Goal: Book appointment/travel/reservation

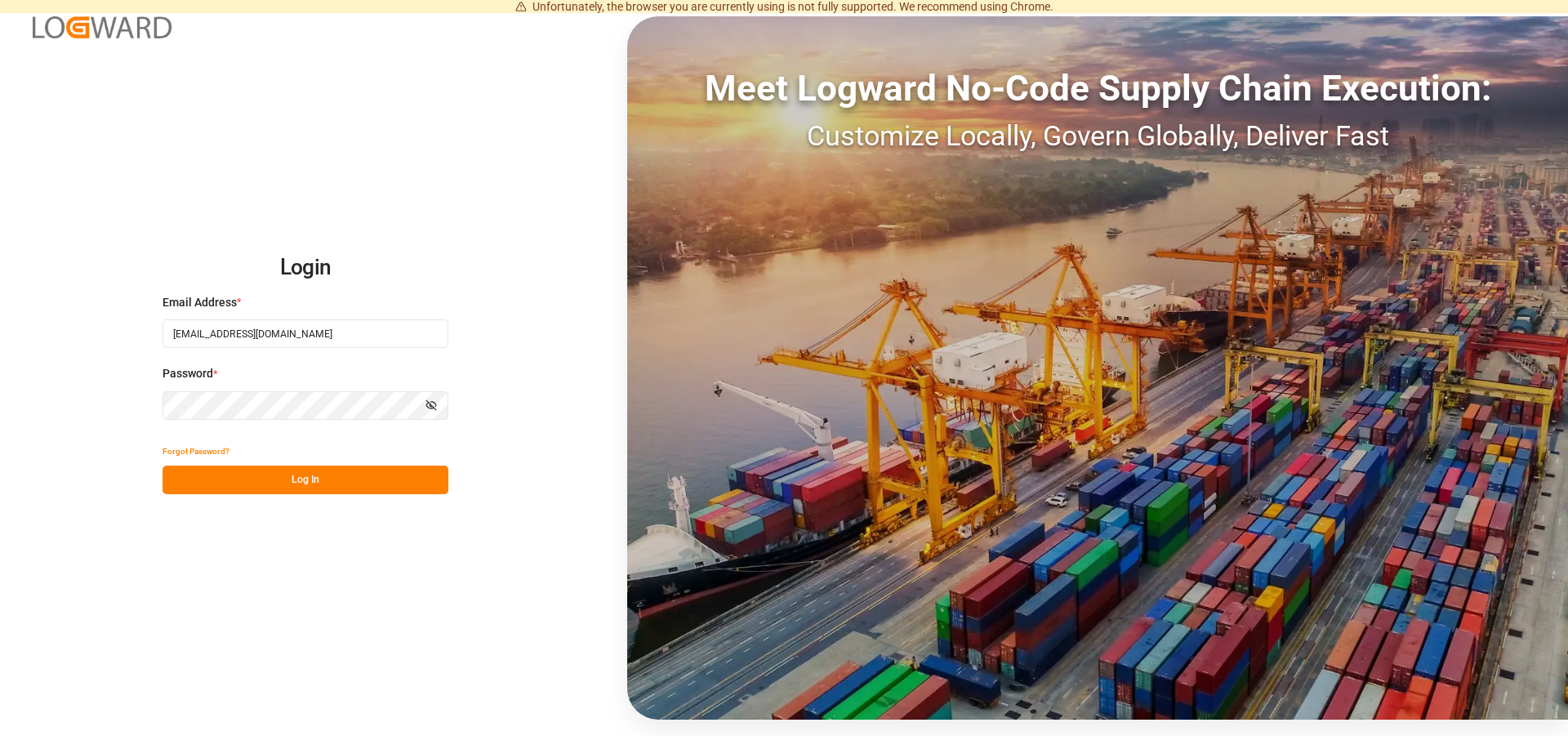
click at [343, 466] on button "Log In" at bounding box center [306, 479] width 286 height 29
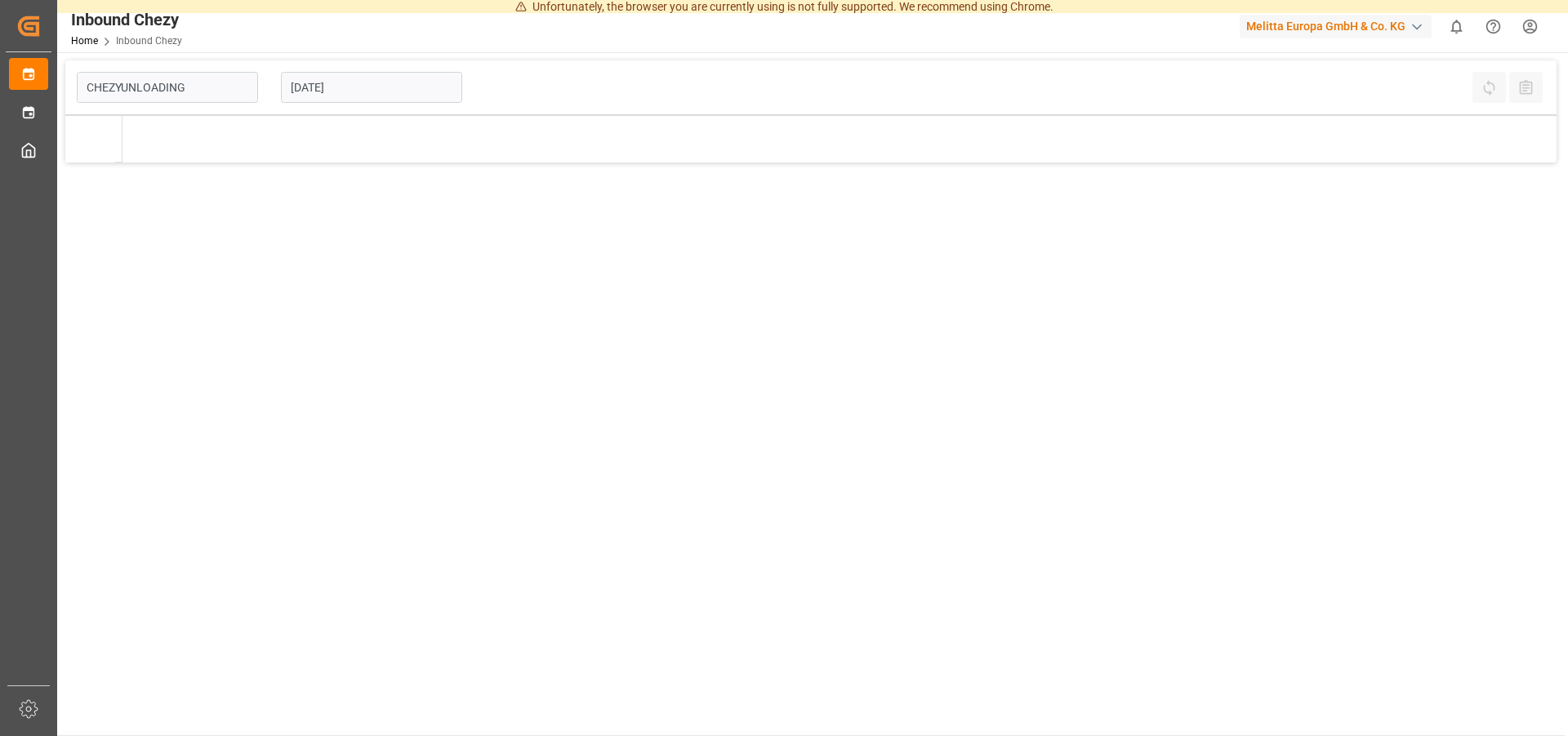
type input "Chezy Unloading"
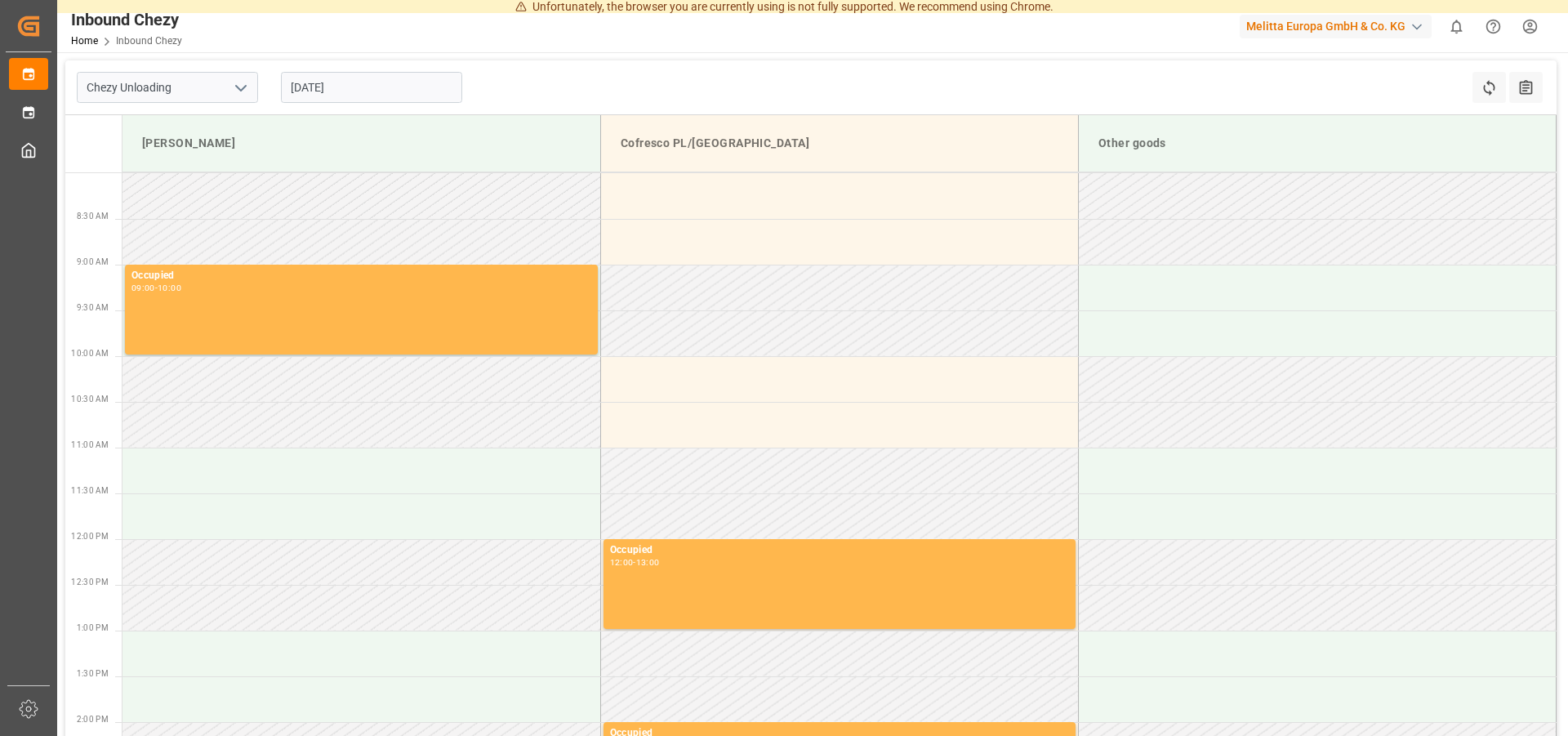
click at [353, 89] on input "[DATE]" at bounding box center [371, 87] width 182 height 31
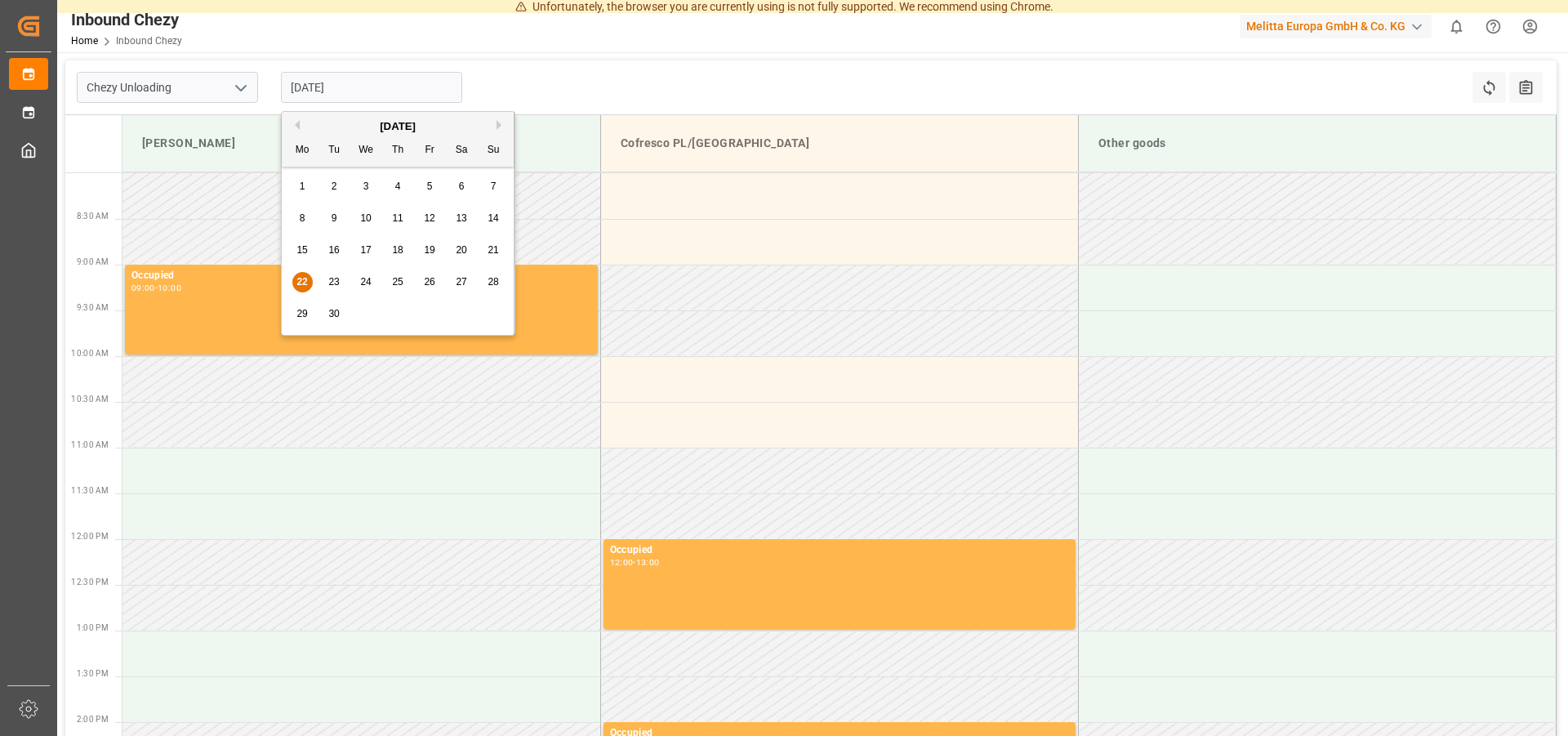
click at [393, 277] on span "25" at bounding box center [397, 282] width 11 height 12
type input "[DATE]"
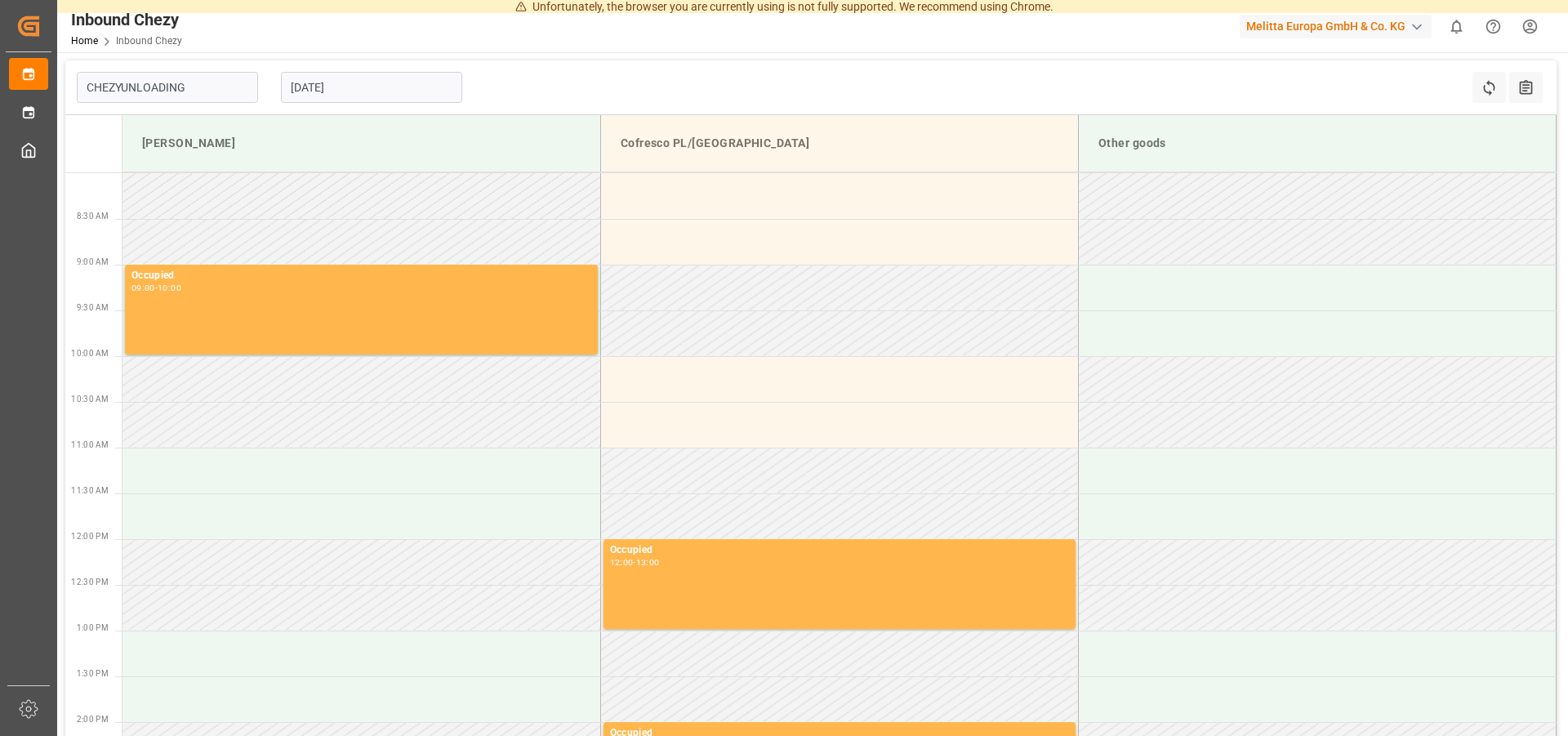
type input "Chezy Unloading"
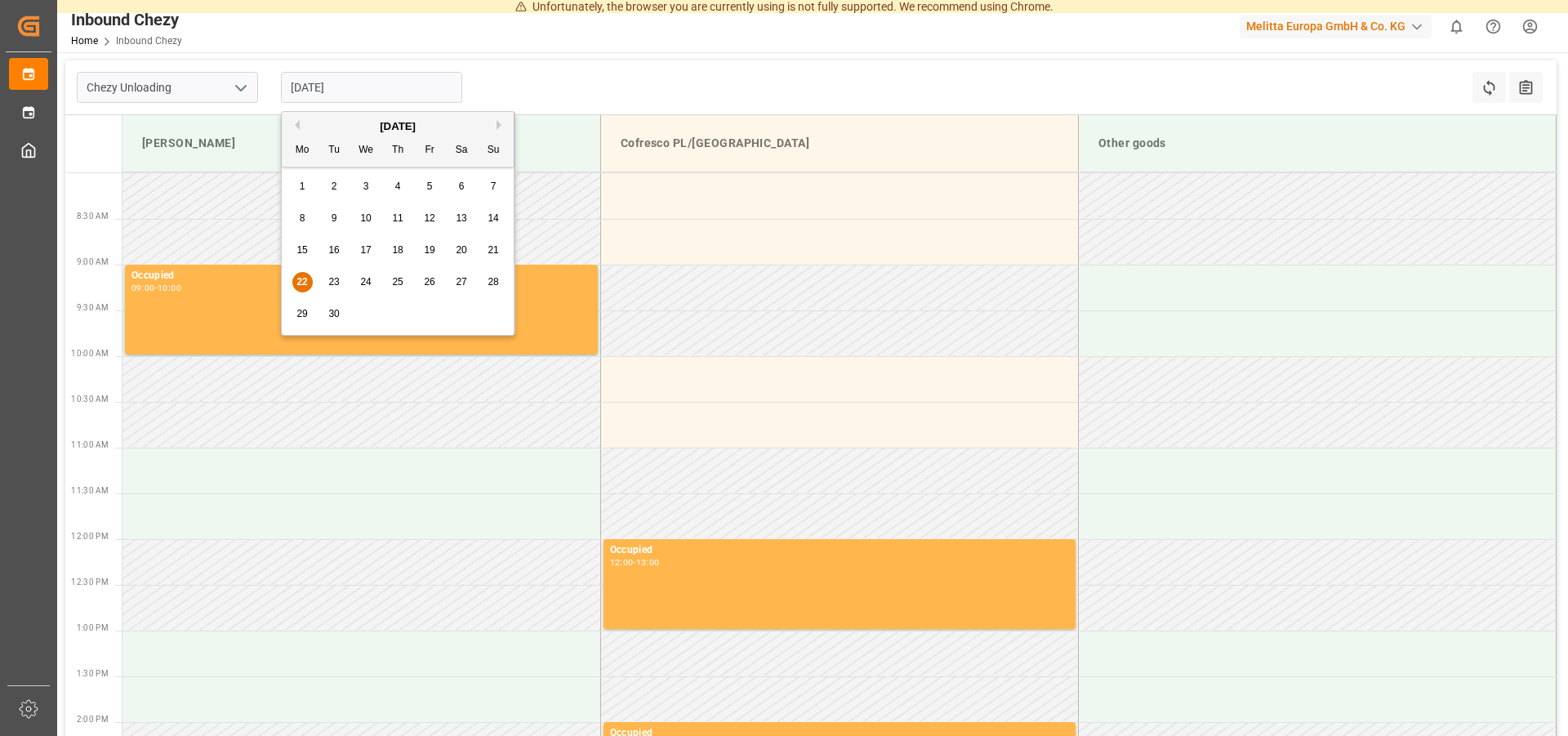
click at [371, 79] on input "[DATE]" at bounding box center [371, 87] width 182 height 31
click at [401, 283] on span "25" at bounding box center [397, 282] width 11 height 12
type input "[DATE]"
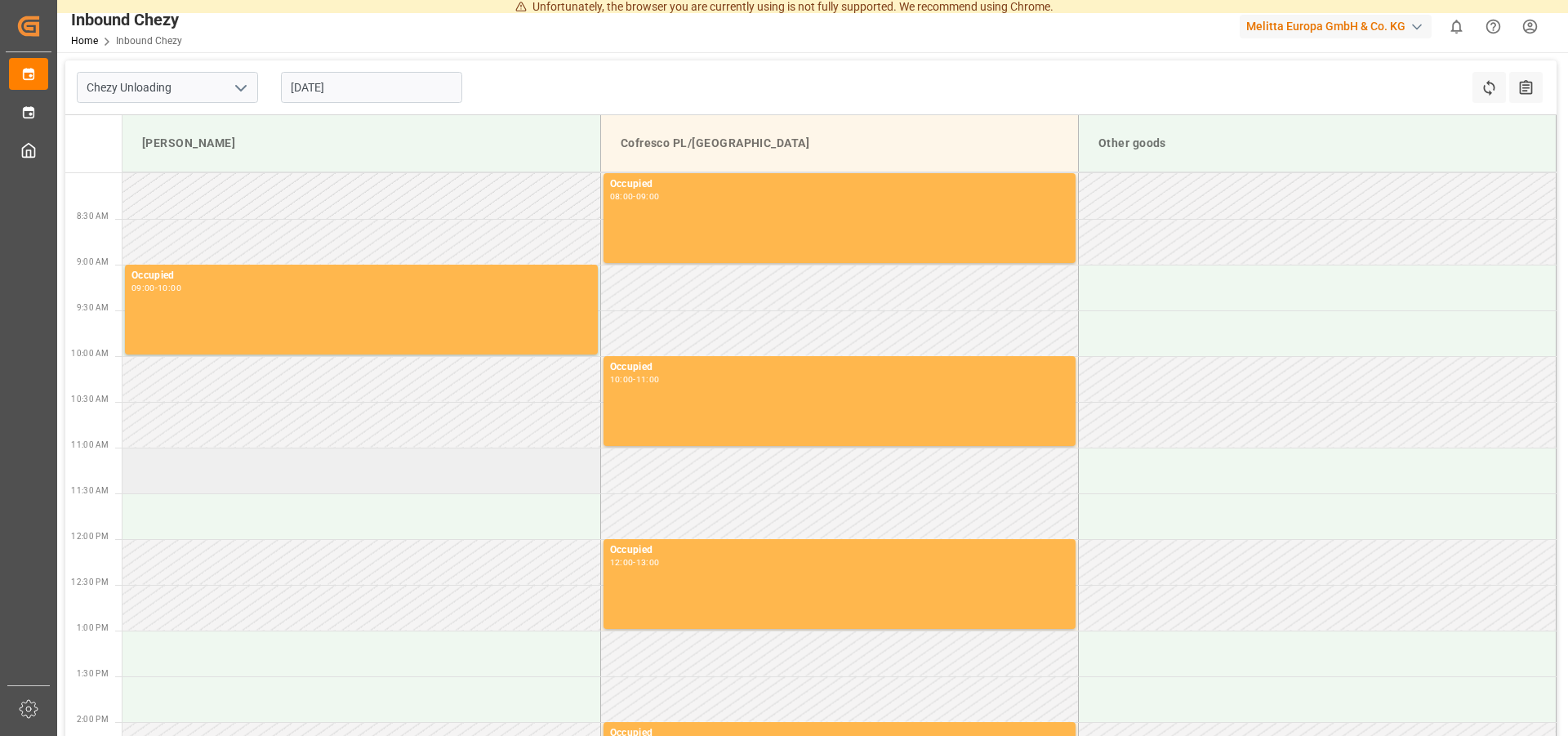
click at [192, 474] on td at bounding box center [361, 470] width 478 height 46
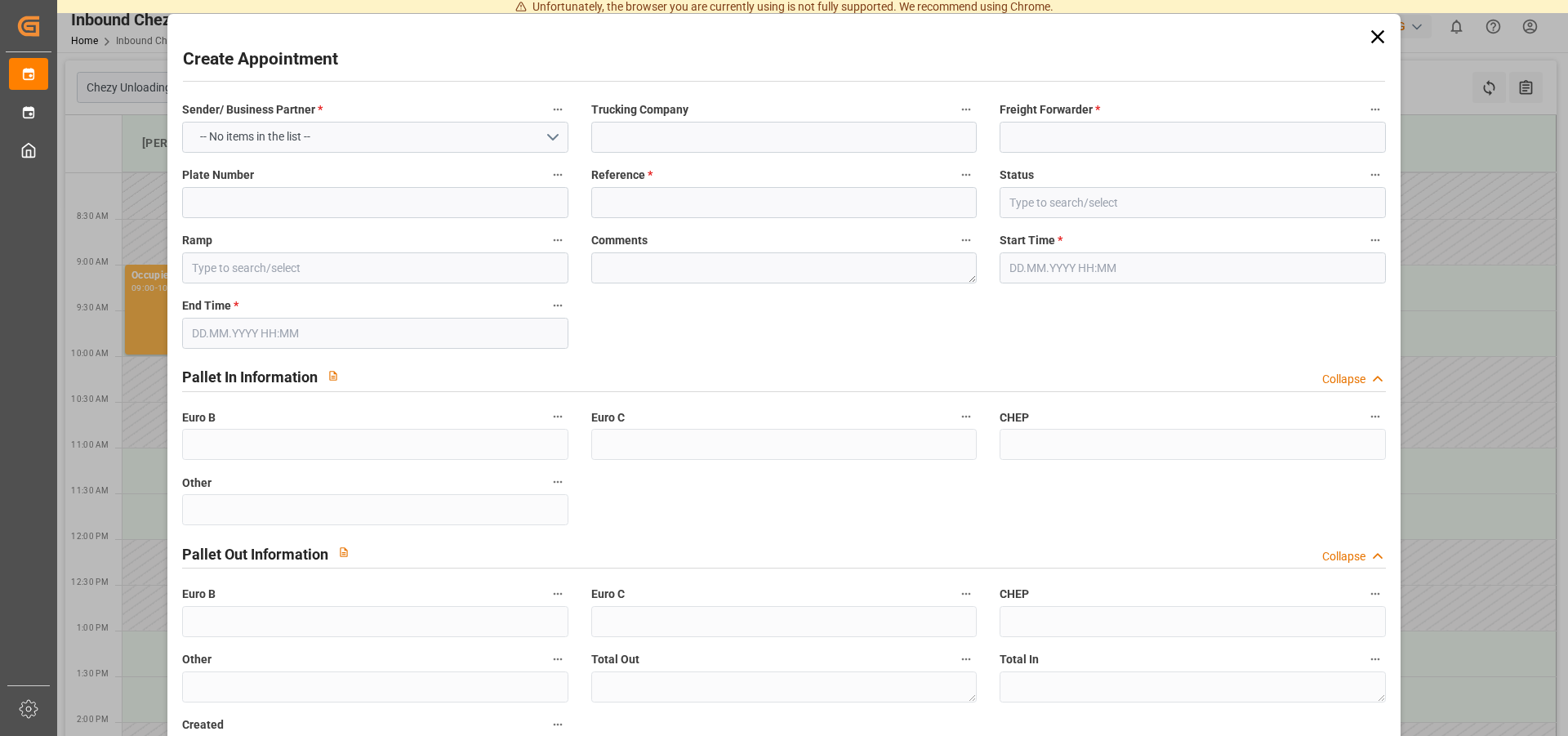
type input "[PERSON_NAME]"
type input "0"
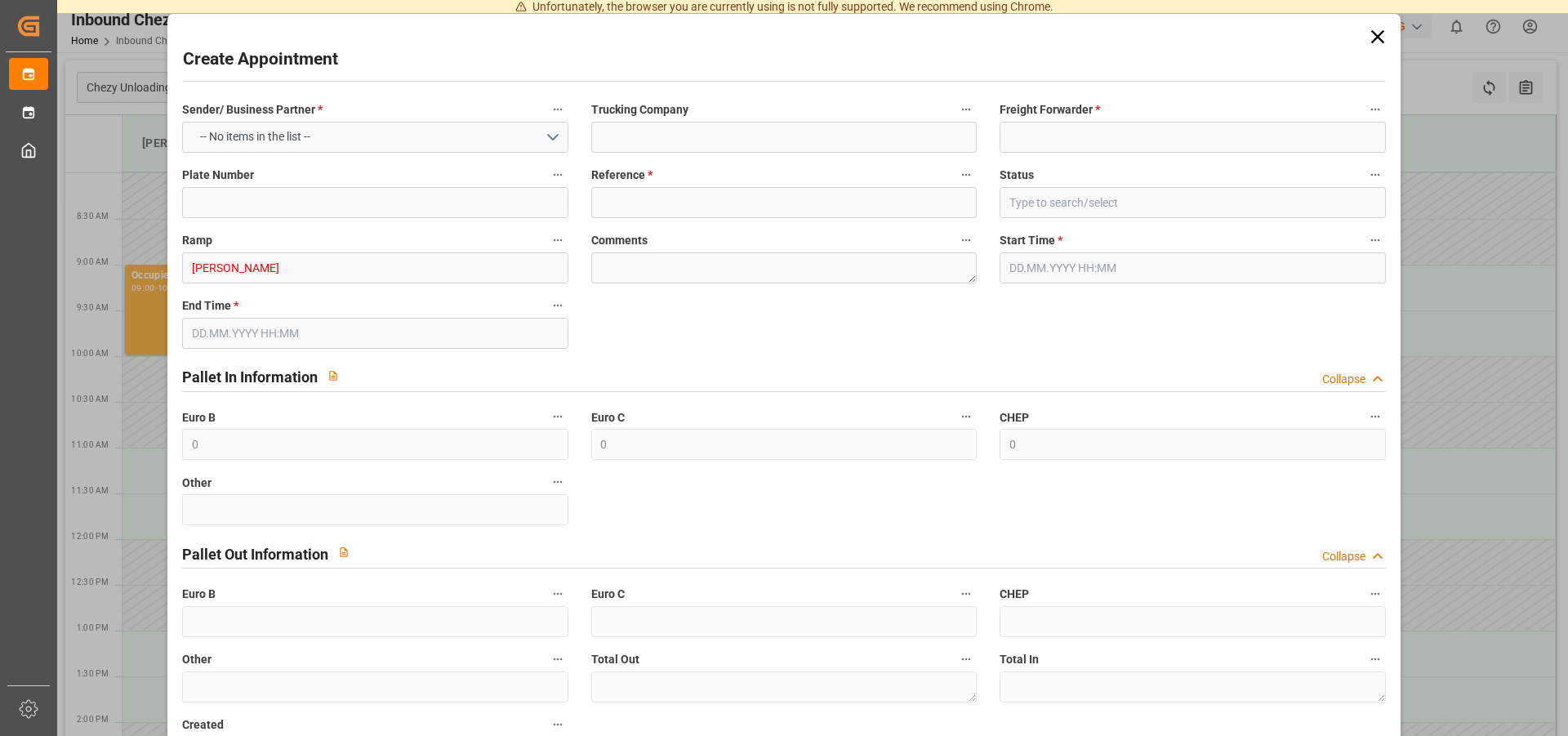
type input "0"
type input "[DATE] 11:00"
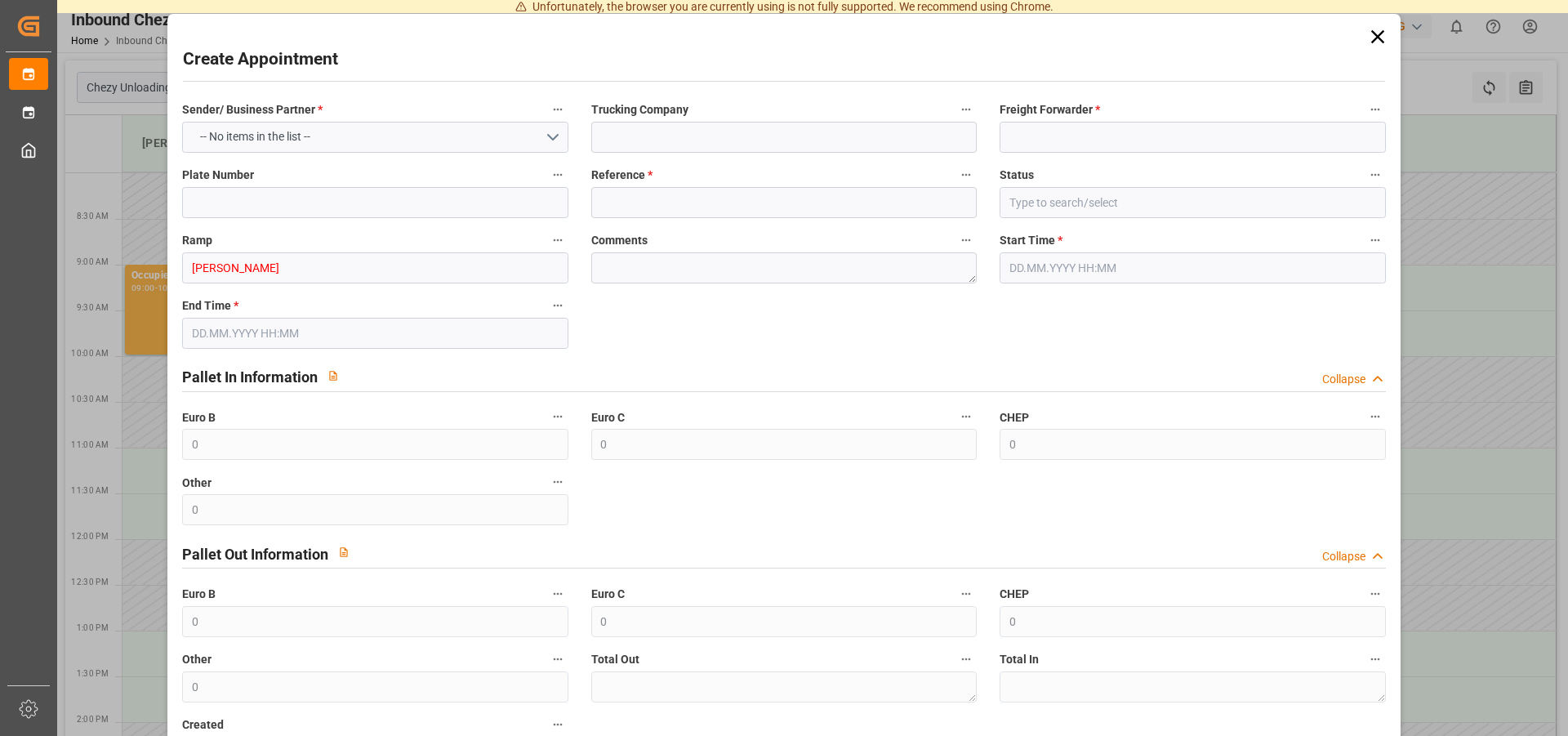
type input "[DATE] 12:00"
click at [328, 139] on button "Select Options" at bounding box center [375, 137] width 386 height 31
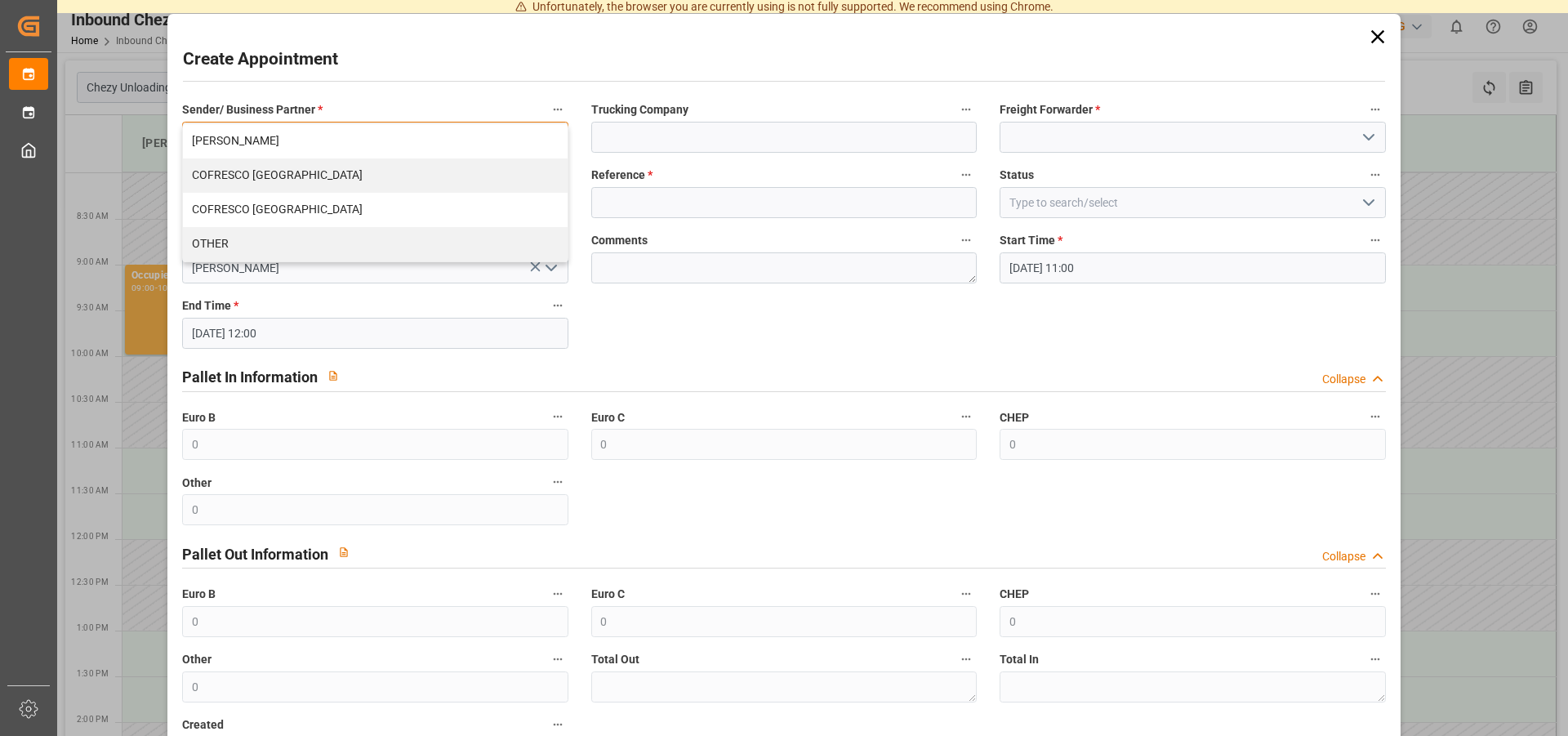
click at [291, 171] on div "COFRESCO [GEOGRAPHIC_DATA]" at bounding box center [375, 175] width 384 height 34
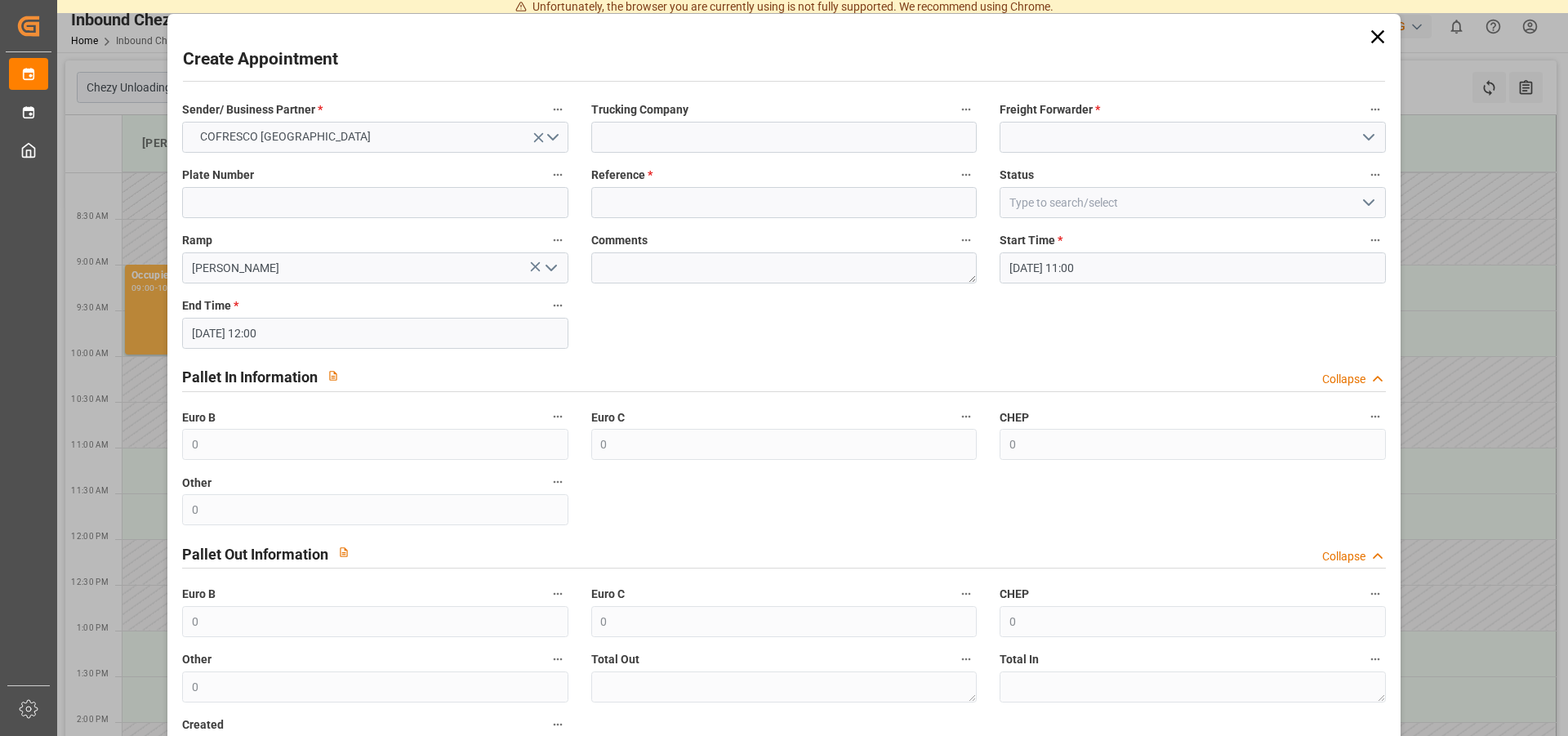
click at [877, 117] on label "Trucking Company" at bounding box center [784, 110] width 386 height 23
click at [955, 117] on button "Trucking Company" at bounding box center [966, 109] width 21 height 21
click at [1093, 135] on div at bounding box center [784, 368] width 1568 height 736
click at [1364, 139] on polyline "open menu" at bounding box center [1369, 137] width 10 height 4
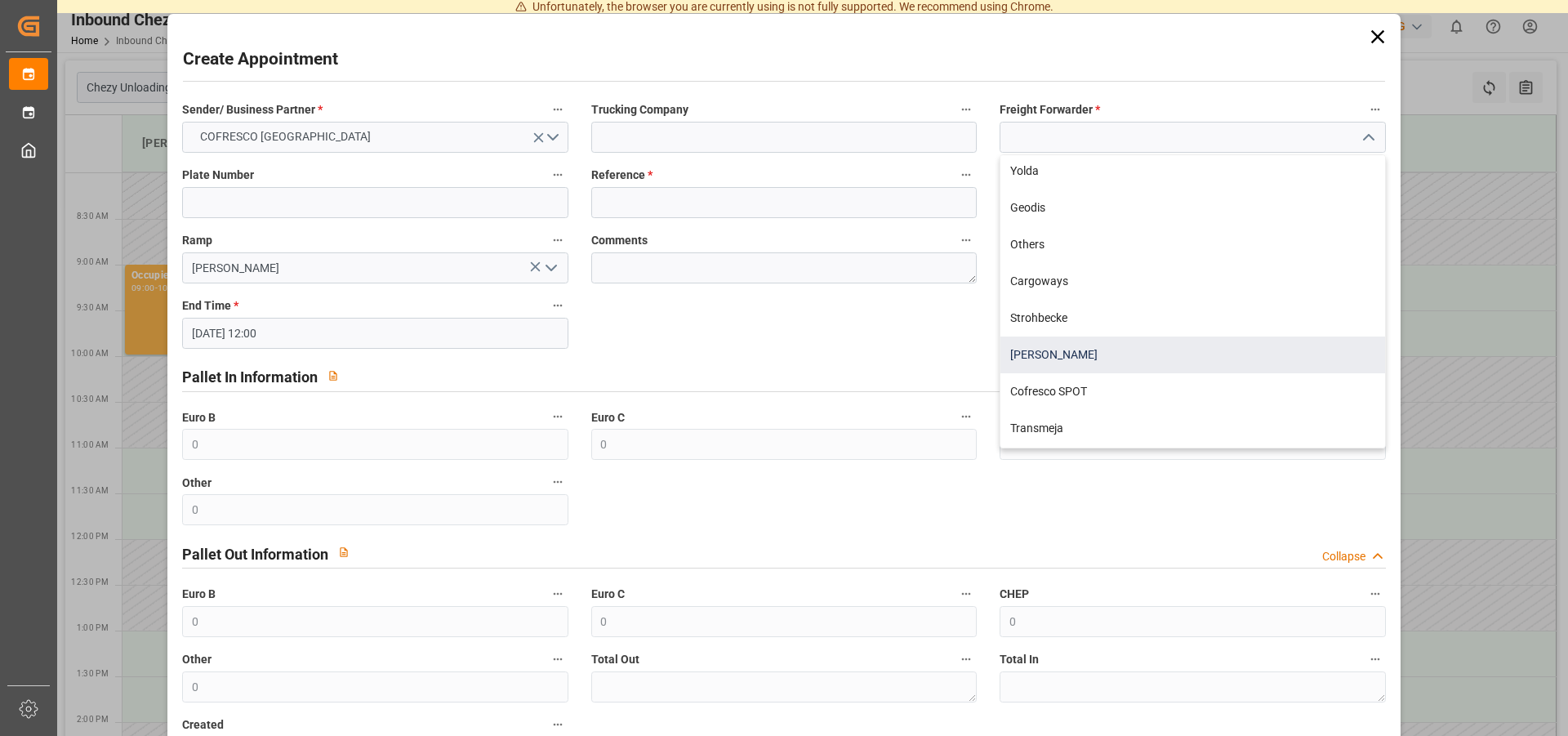
scroll to position [479, 0]
click at [1034, 340] on div "FHUT" at bounding box center [1192, 355] width 384 height 37
type input "FHUT"
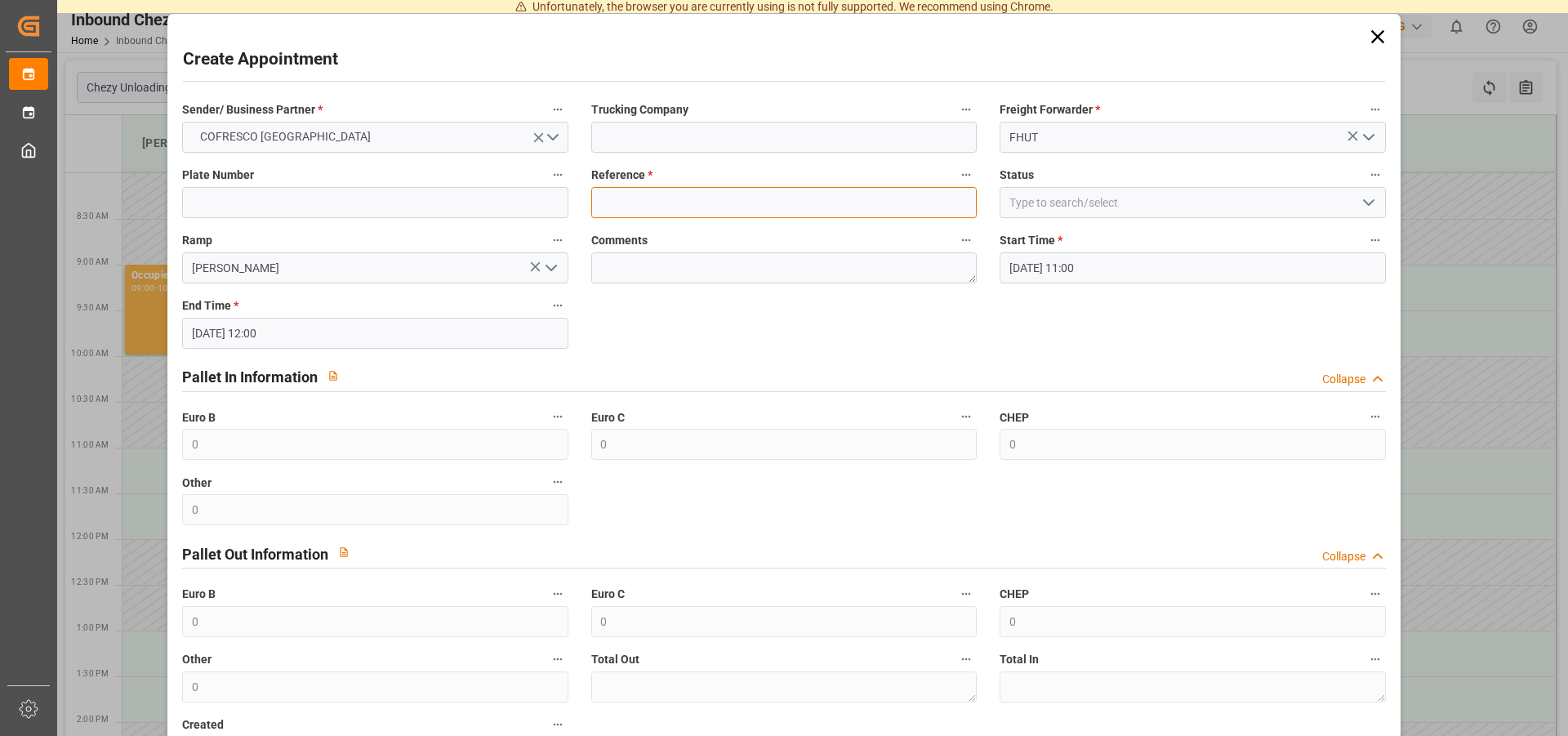
click at [684, 190] on input at bounding box center [784, 202] width 386 height 31
type input "489805"
click at [1099, 206] on input at bounding box center [1192, 202] width 386 height 31
click at [1231, 199] on input at bounding box center [1192, 202] width 386 height 31
click at [1359, 202] on icon "open menu" at bounding box center [1369, 202] width 20 height 20
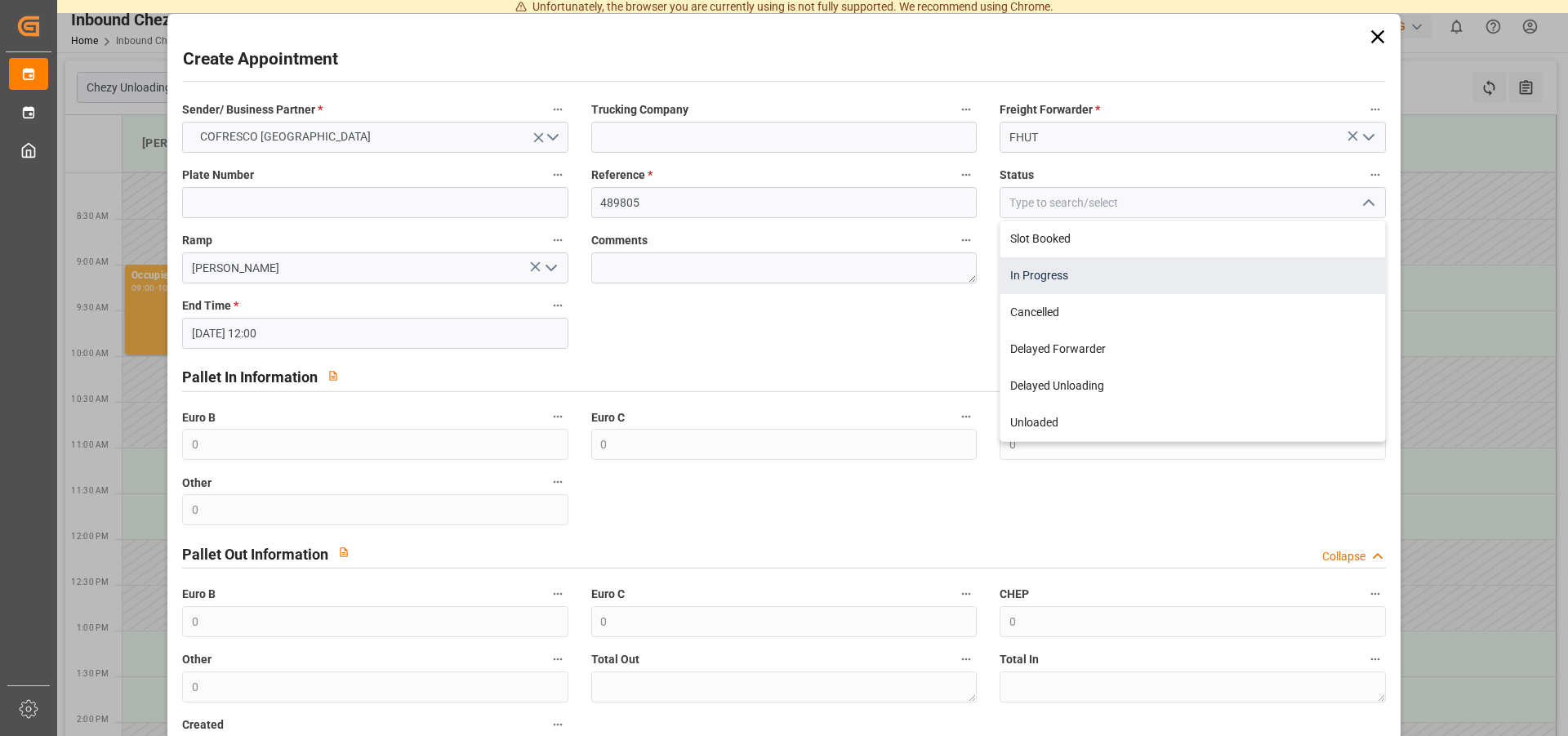
click at [1063, 267] on div "In Progress" at bounding box center [1192, 275] width 384 height 37
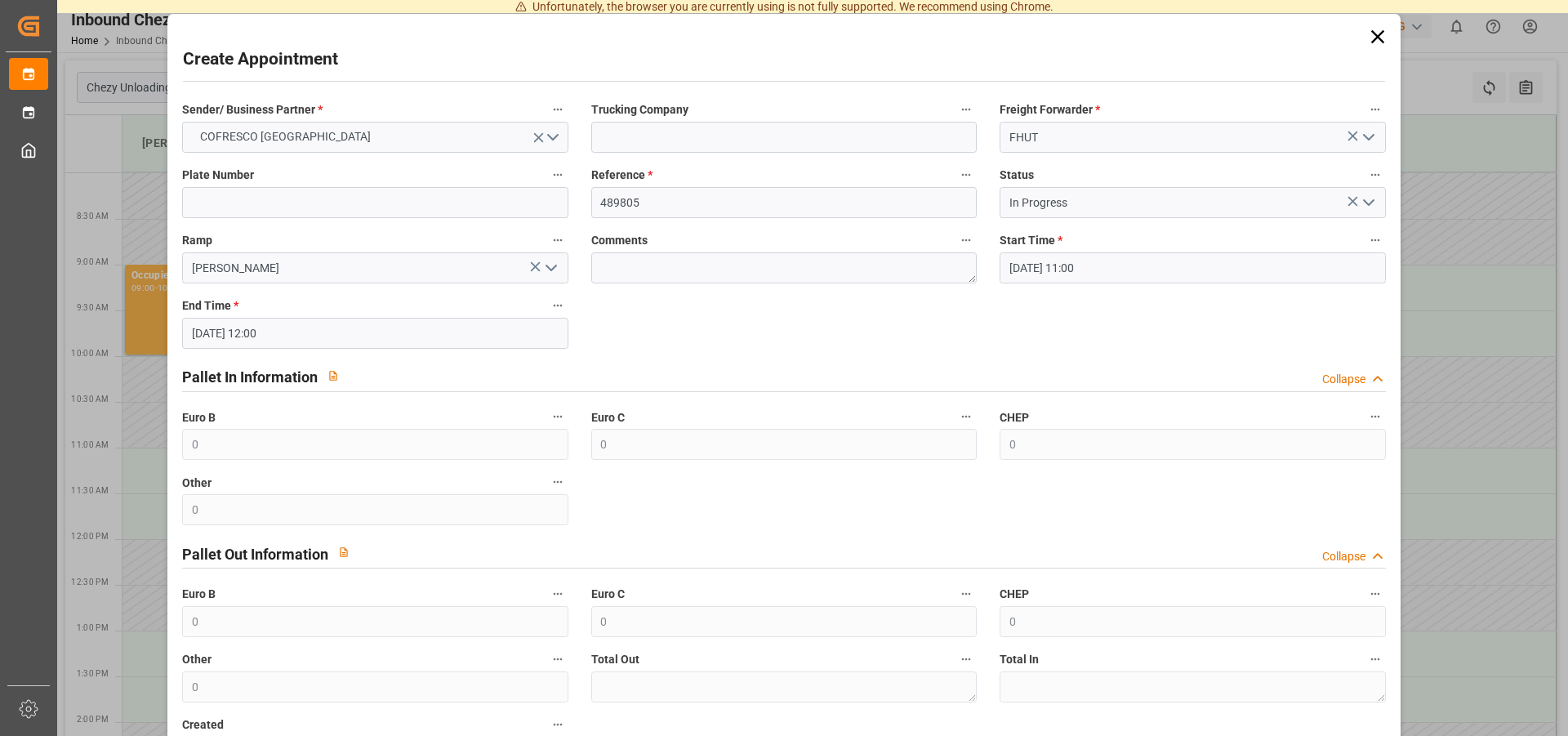
click at [1364, 198] on icon "open menu" at bounding box center [1369, 202] width 20 height 20
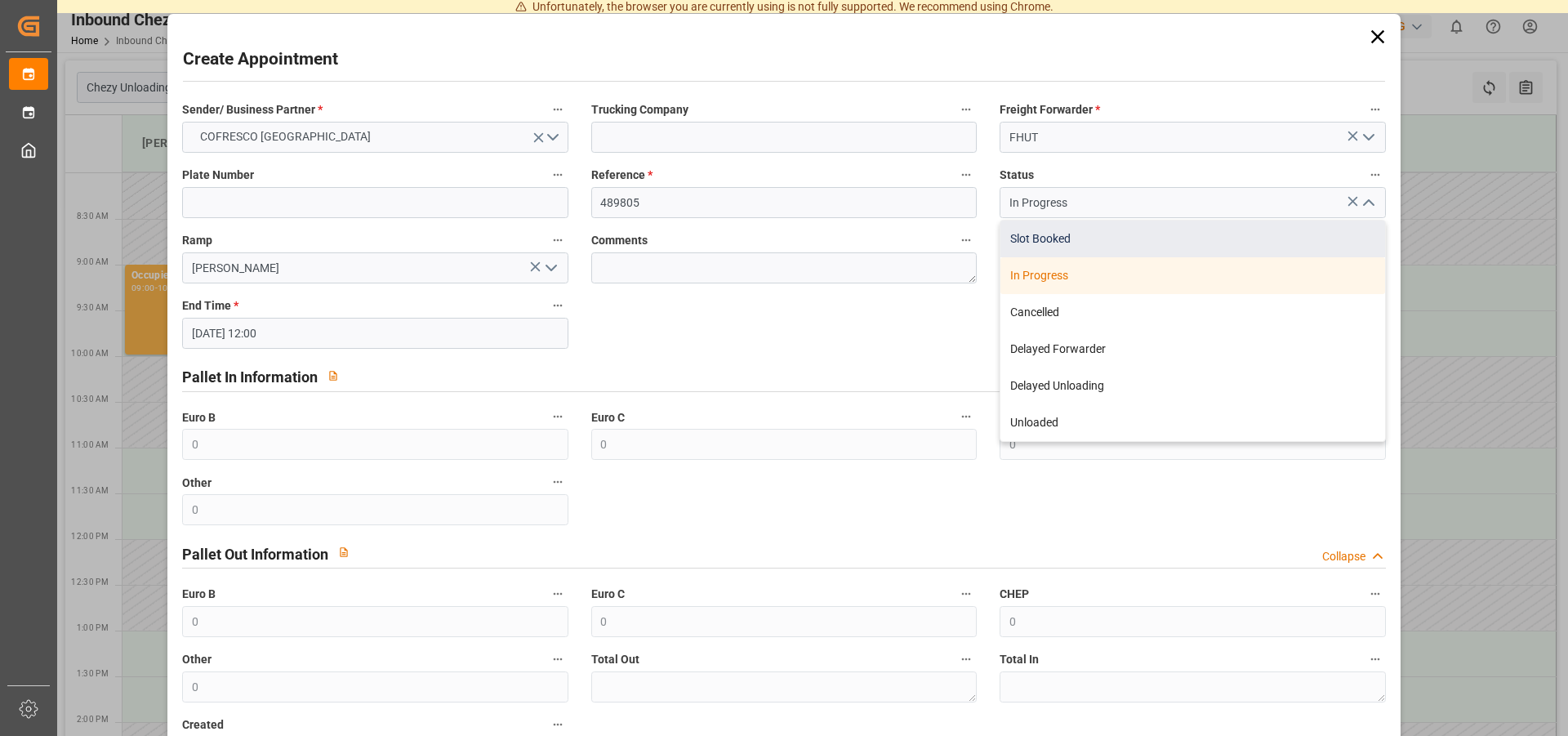
click at [1070, 237] on div "Slot Booked" at bounding box center [1192, 239] width 384 height 37
type input "Slot Booked"
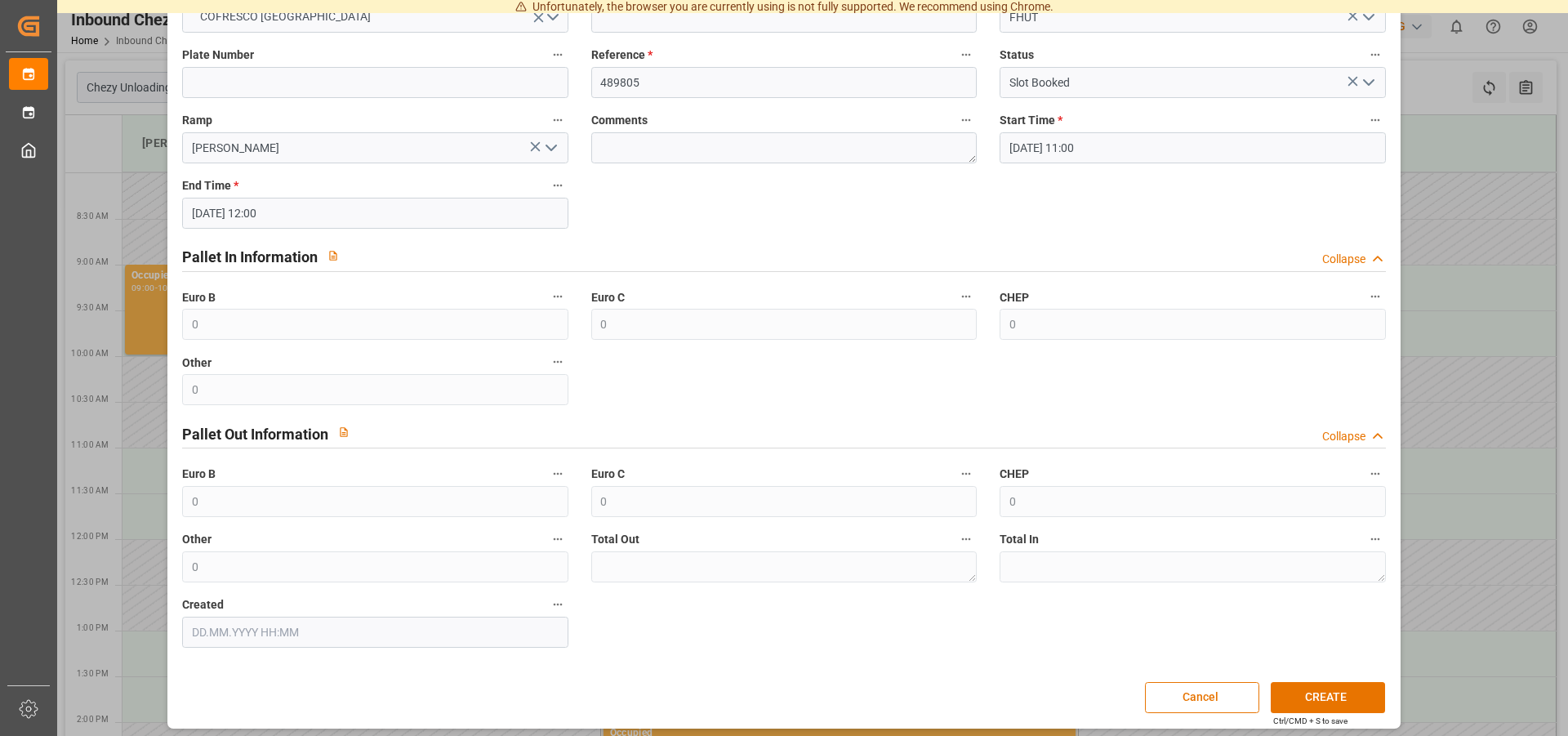
scroll to position [127, 0]
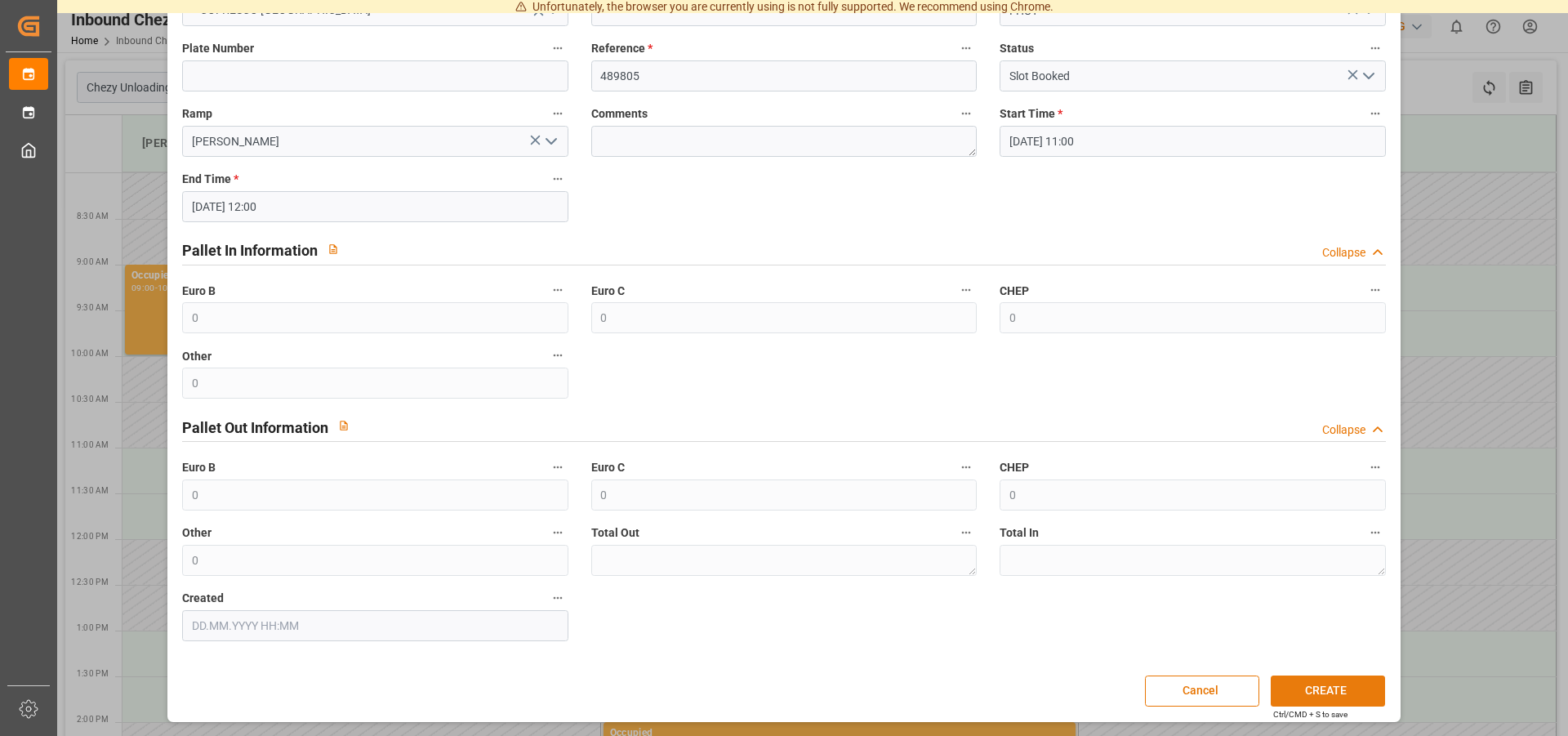
click at [1311, 692] on button "CREATE" at bounding box center [1328, 690] width 114 height 31
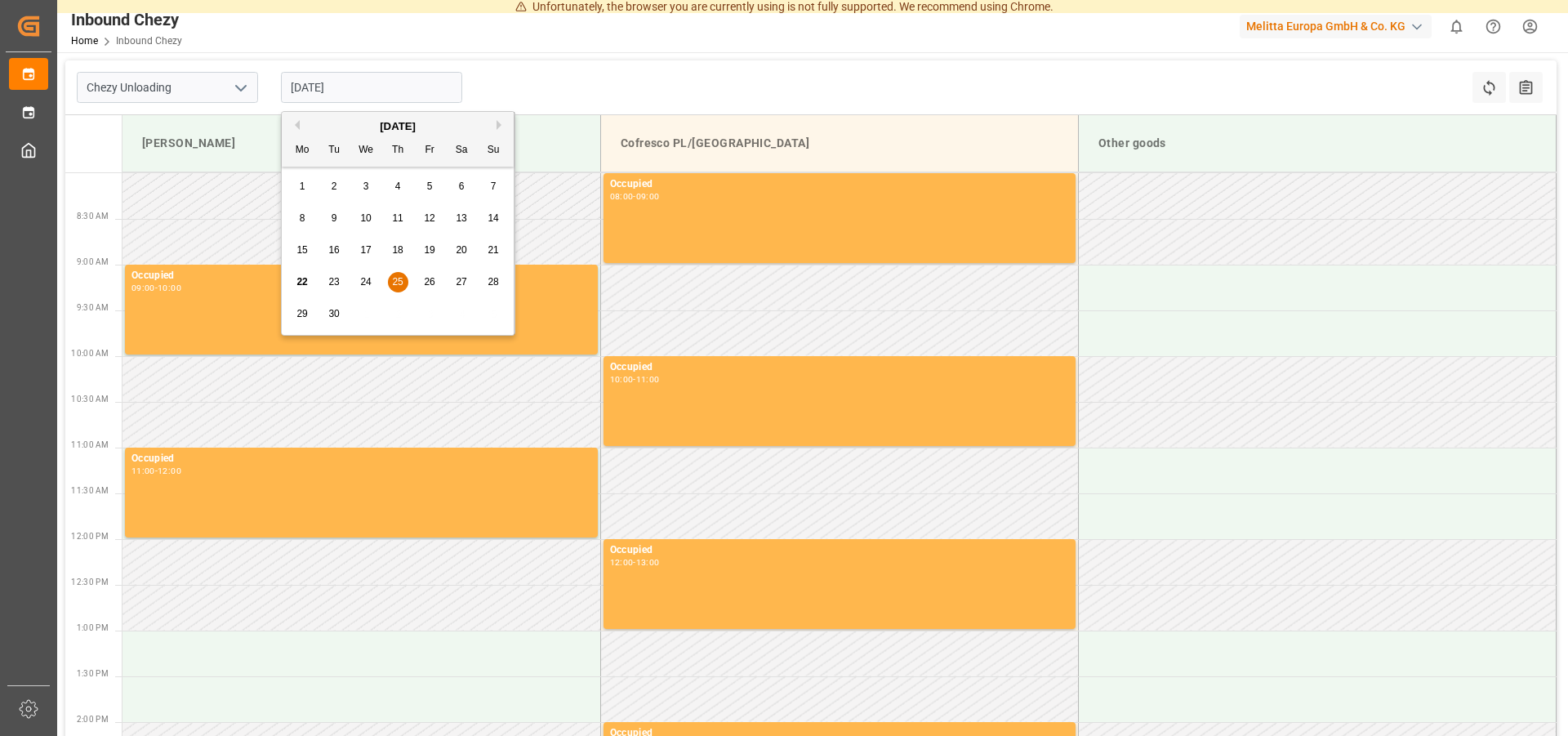
click at [379, 81] on input "[DATE]" at bounding box center [371, 87] width 182 height 31
click at [435, 282] on div "26" at bounding box center [429, 283] width 21 height 20
type input "[DATE]"
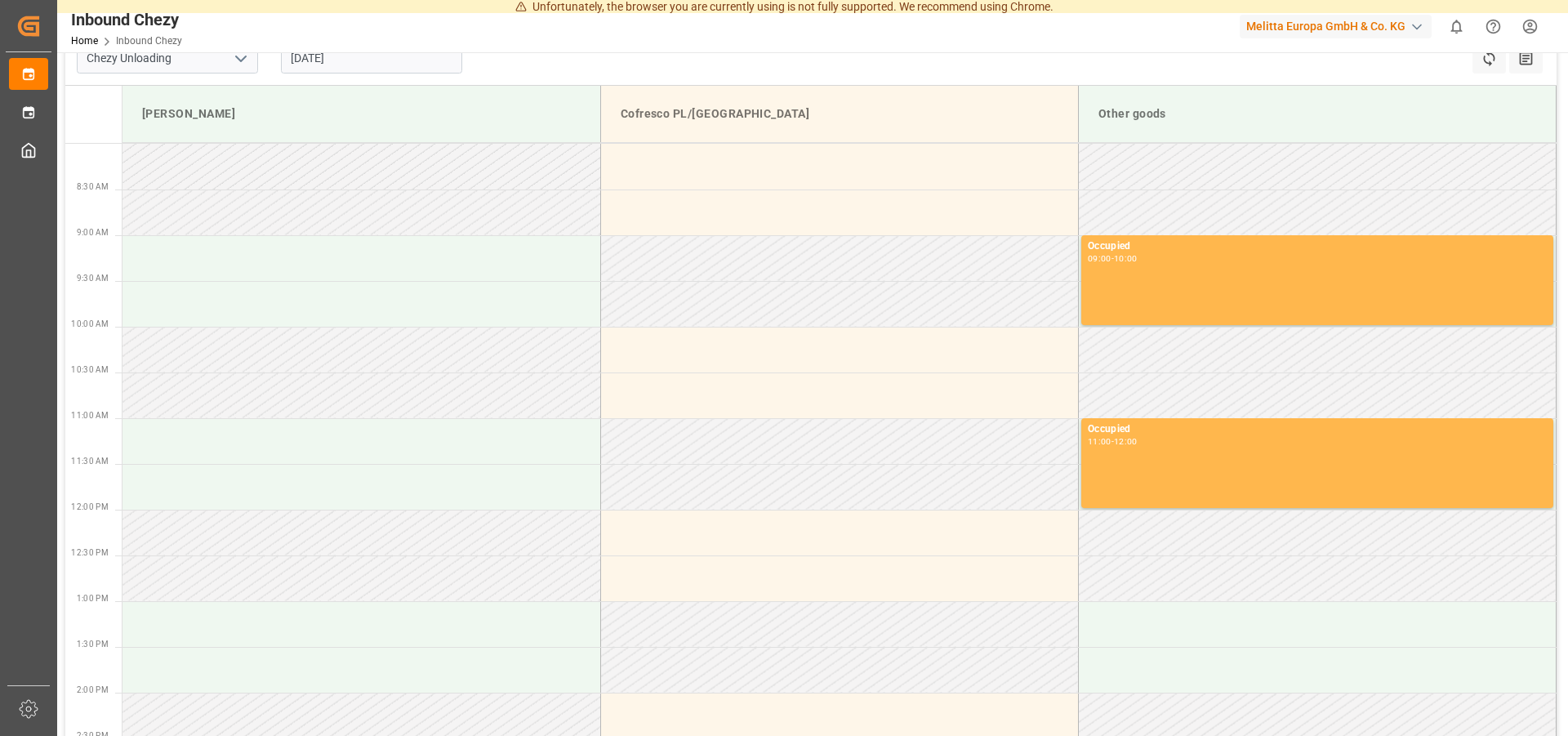
scroll to position [1, 0]
